Goal: Task Accomplishment & Management: Use online tool/utility

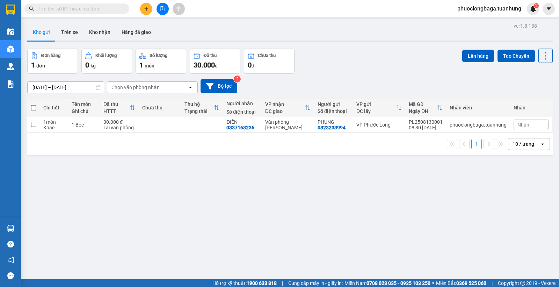
click at [31, 109] on span at bounding box center [34, 108] width 6 height 6
click at [34, 104] on input "checkbox" at bounding box center [34, 104] width 0 height 0
checkbox input "true"
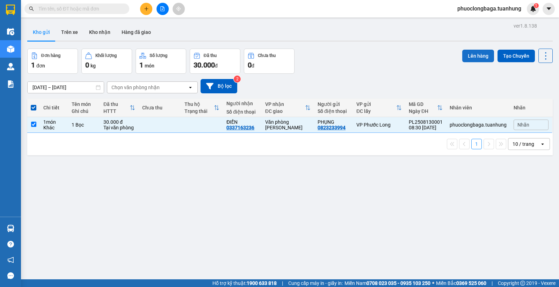
click at [472, 57] on button "Lên hàng" at bounding box center [478, 56] width 32 height 13
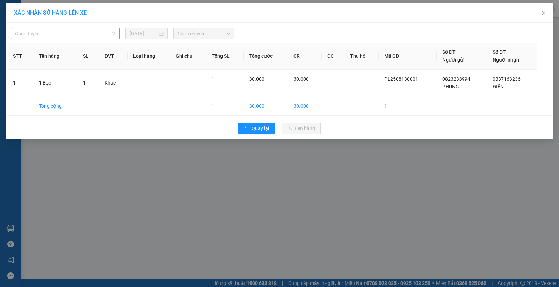
click at [85, 36] on span "Chọn tuyến" at bounding box center [65, 33] width 101 height 10
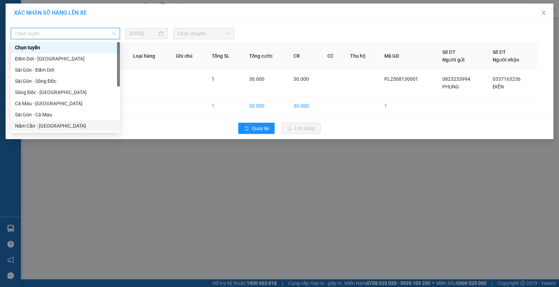
click at [31, 127] on div "Năm Căn - [GEOGRAPHIC_DATA]" at bounding box center [65, 126] width 101 height 8
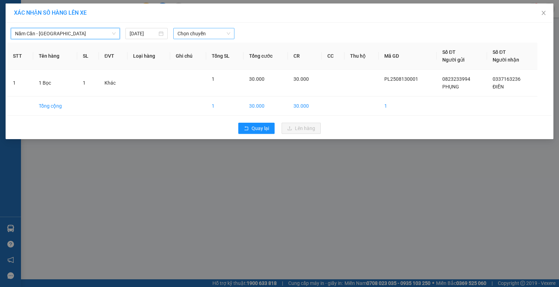
click at [213, 31] on span "Chọn chuyến" at bounding box center [203, 33] width 53 height 10
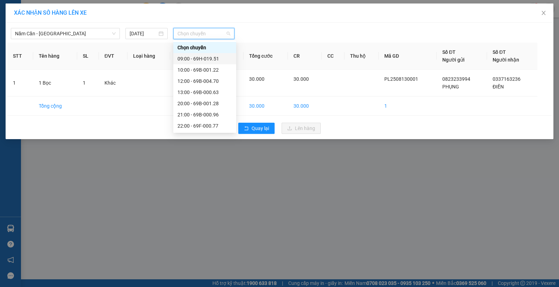
click at [216, 60] on div "09:00 - 69H-019.51" at bounding box center [204, 59] width 54 height 8
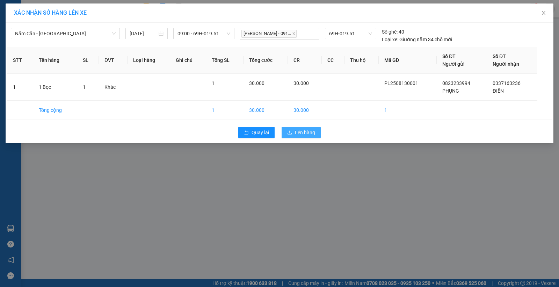
click at [308, 134] on span "Lên hàng" at bounding box center [305, 133] width 20 height 8
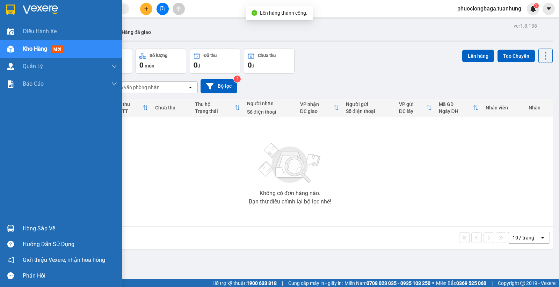
click at [48, 228] on div "Hàng sắp về" at bounding box center [70, 228] width 94 height 10
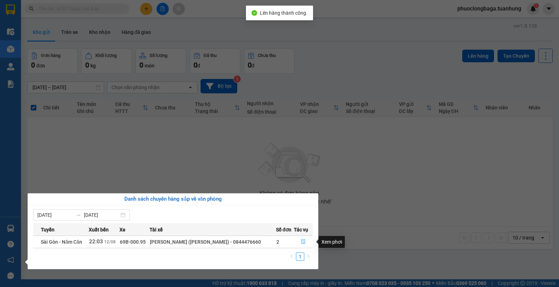
click at [302, 241] on icon "file-done" at bounding box center [303, 241] width 5 height 5
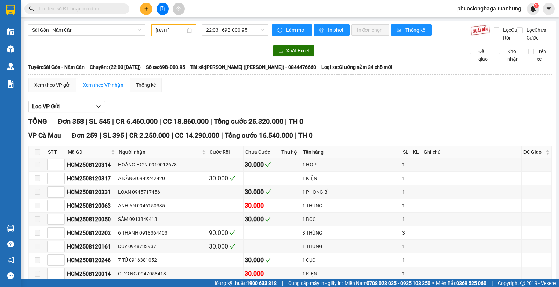
type input "[DATE]"
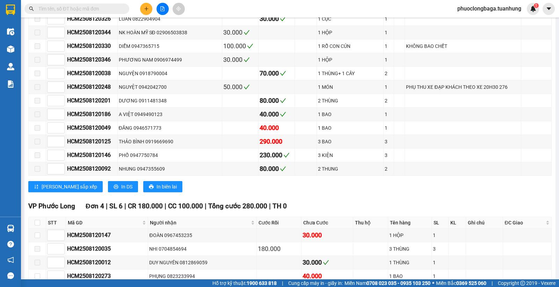
scroll to position [5313, 0]
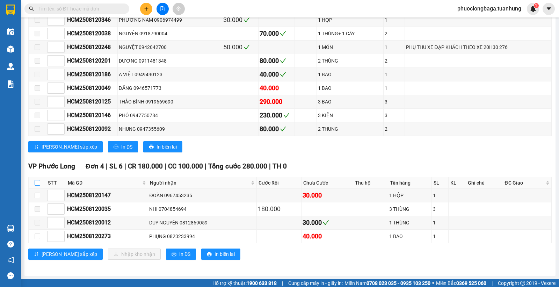
click at [37, 180] on input "checkbox" at bounding box center [38, 183] width 6 height 6
checkbox input "true"
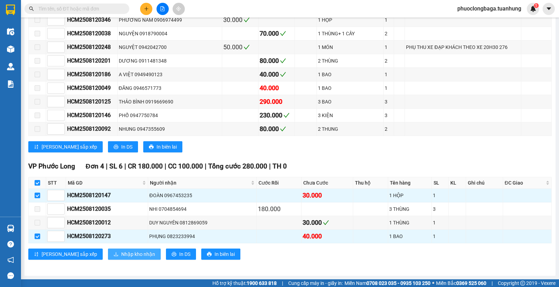
click at [121, 253] on span "Nhập kho nhận" at bounding box center [138, 254] width 34 height 8
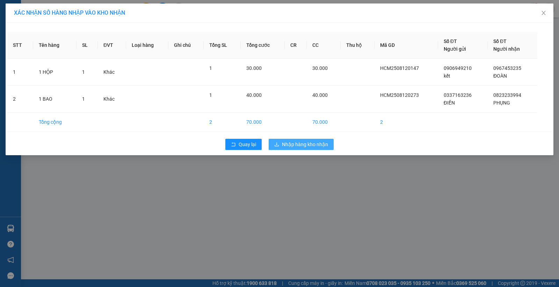
click at [313, 145] on span "Nhập hàng kho nhận" at bounding box center [305, 144] width 46 height 8
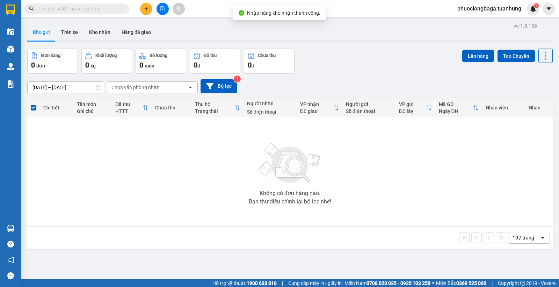
click at [74, 7] on input "text" at bounding box center [79, 9] width 82 height 8
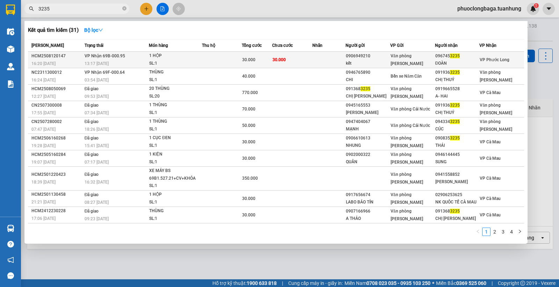
type input "3235"
click at [282, 61] on span "30.000" at bounding box center [278, 59] width 13 height 5
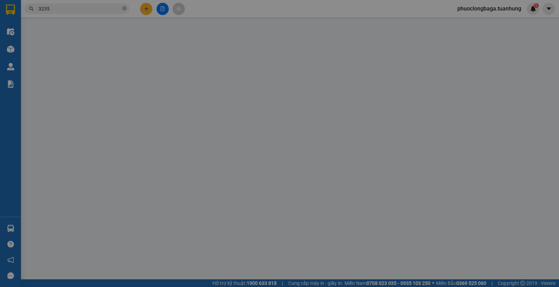
type input "0906949210"
type input "kết"
type input "0967453235"
type input "ĐOÀN"
type input "30.000"
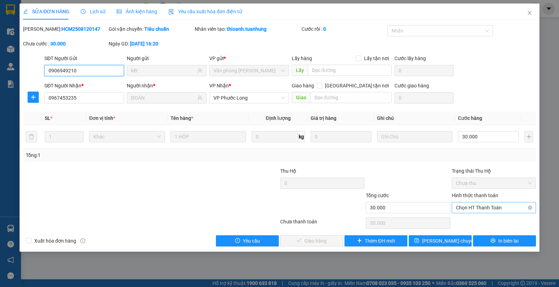
click at [488, 204] on span "Chọn HT Thanh Toán" at bounding box center [494, 207] width 76 height 10
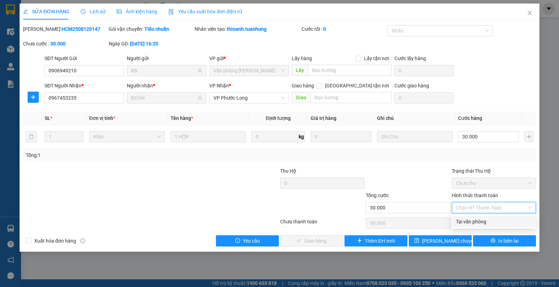
click at [490, 218] on div "Tại văn phòng" at bounding box center [494, 222] width 76 height 8
type input "0"
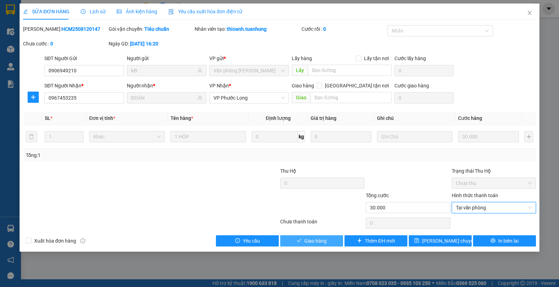
click at [319, 239] on span "Giao hàng" at bounding box center [315, 241] width 22 height 8
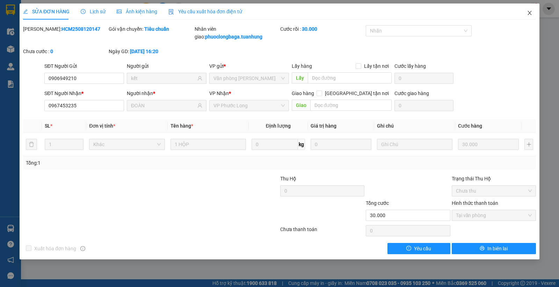
click at [529, 9] on span "Close" at bounding box center [530, 13] width 20 height 20
